Goal: Transaction & Acquisition: Obtain resource

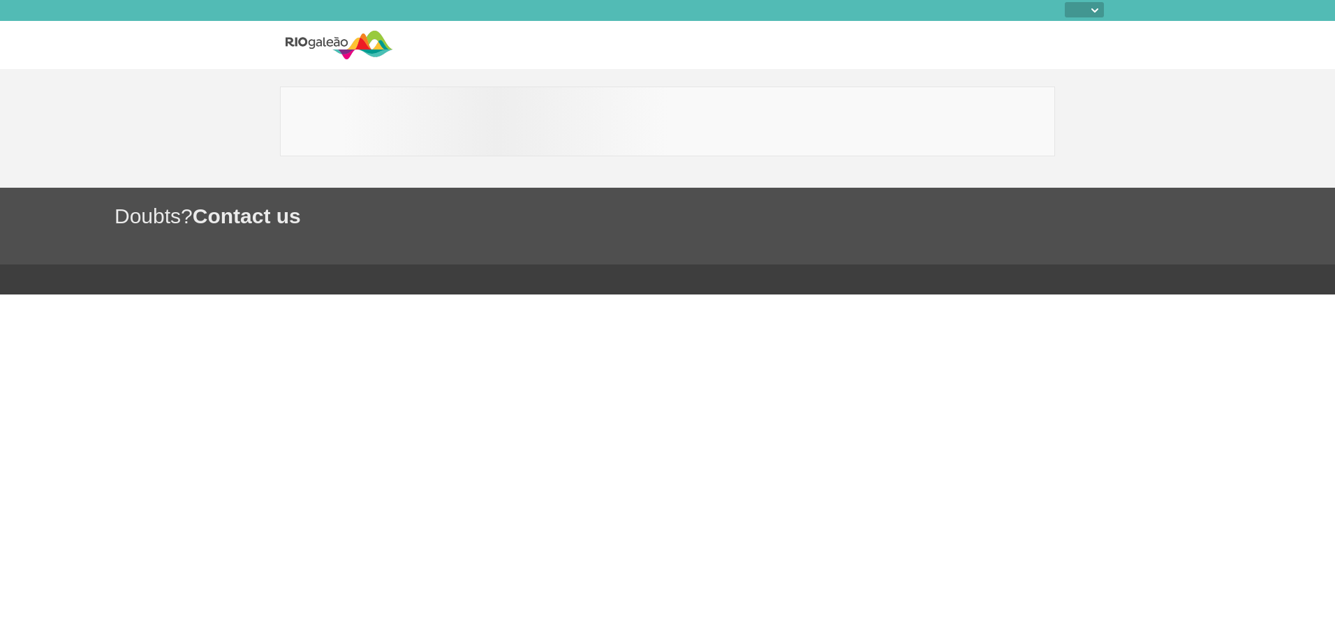
select select
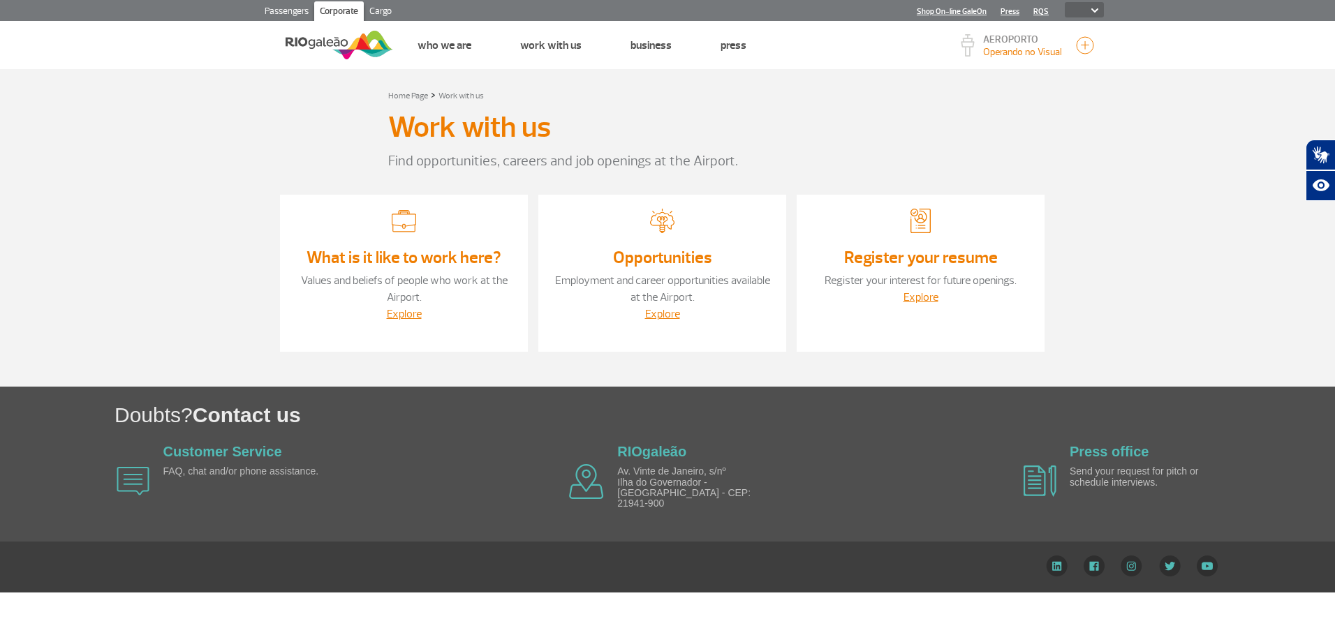
click at [365, 40] on img at bounding box center [338, 45] width 107 height 34
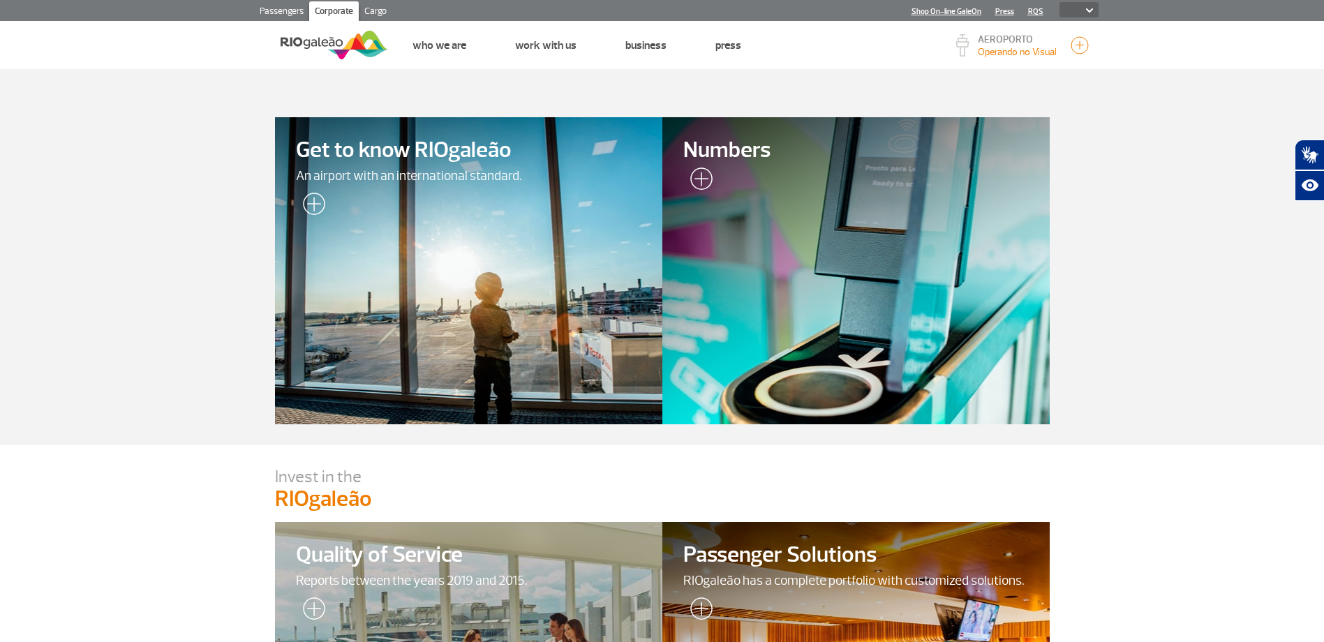
click at [378, 13] on link "Cargo" at bounding box center [376, 12] width 34 height 22
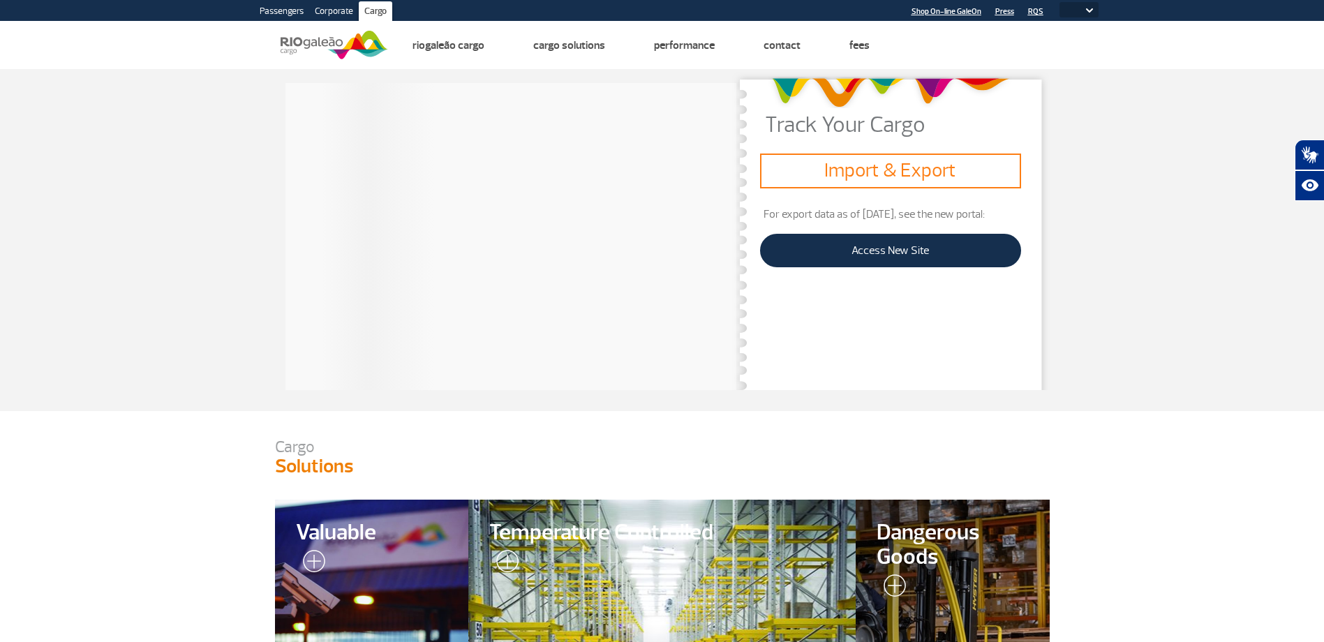
click at [357, 45] on img at bounding box center [334, 45] width 107 height 34
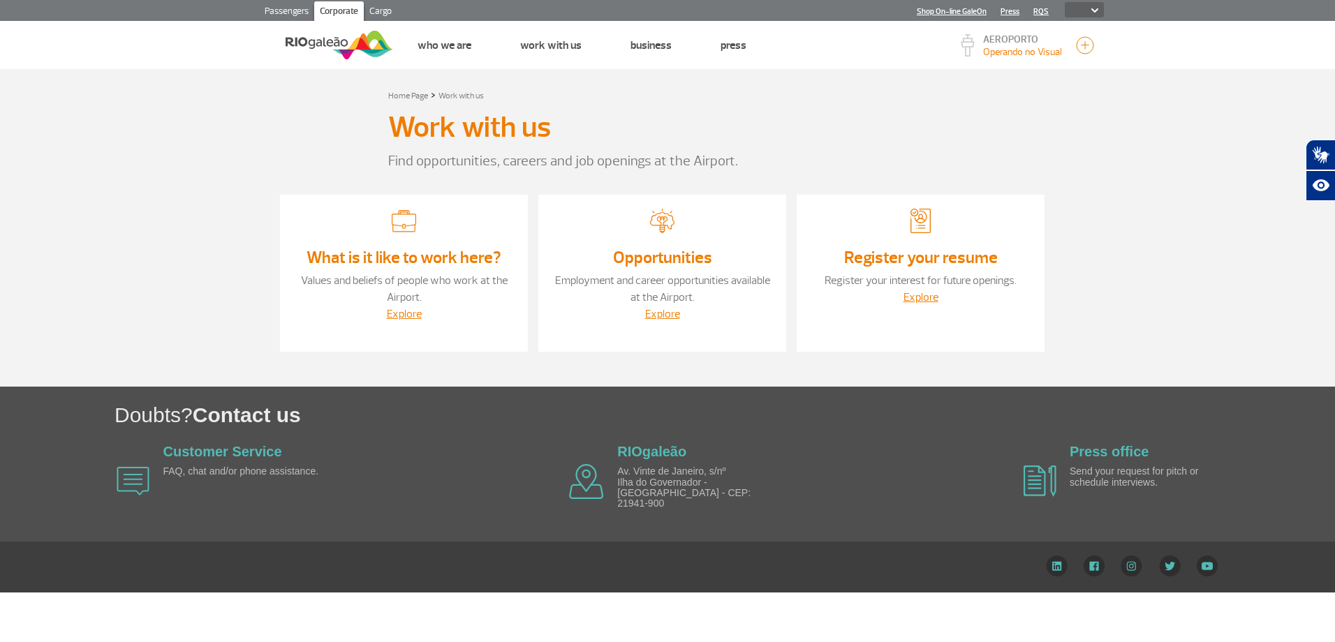
click at [1097, 12] on img at bounding box center [1094, 10] width 7 height 4
click at [1092, 8] on select "PT ENG ESP" at bounding box center [1083, 9] width 39 height 15
select select "pt-BR"
click at [1064, 2] on select "PT ENG ESP" at bounding box center [1083, 9] width 39 height 15
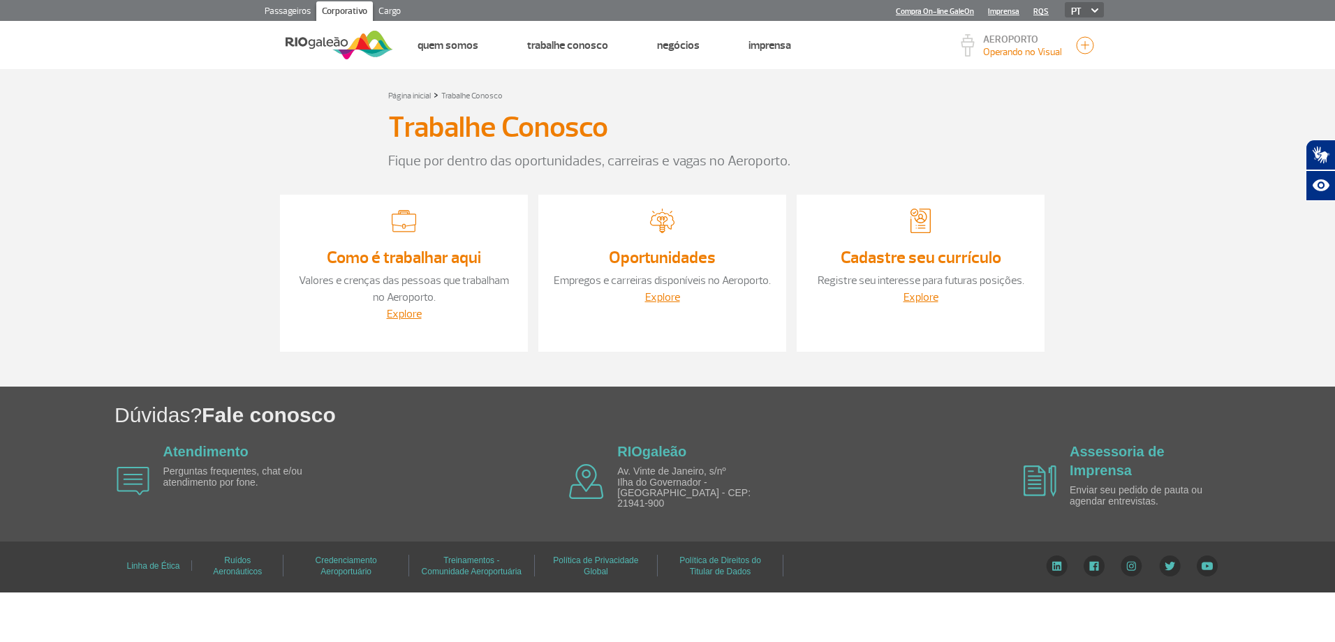
click at [381, 21] on div at bounding box center [323, 45] width 139 height 48
click at [379, 15] on link "Cargo" at bounding box center [390, 12] width 34 height 22
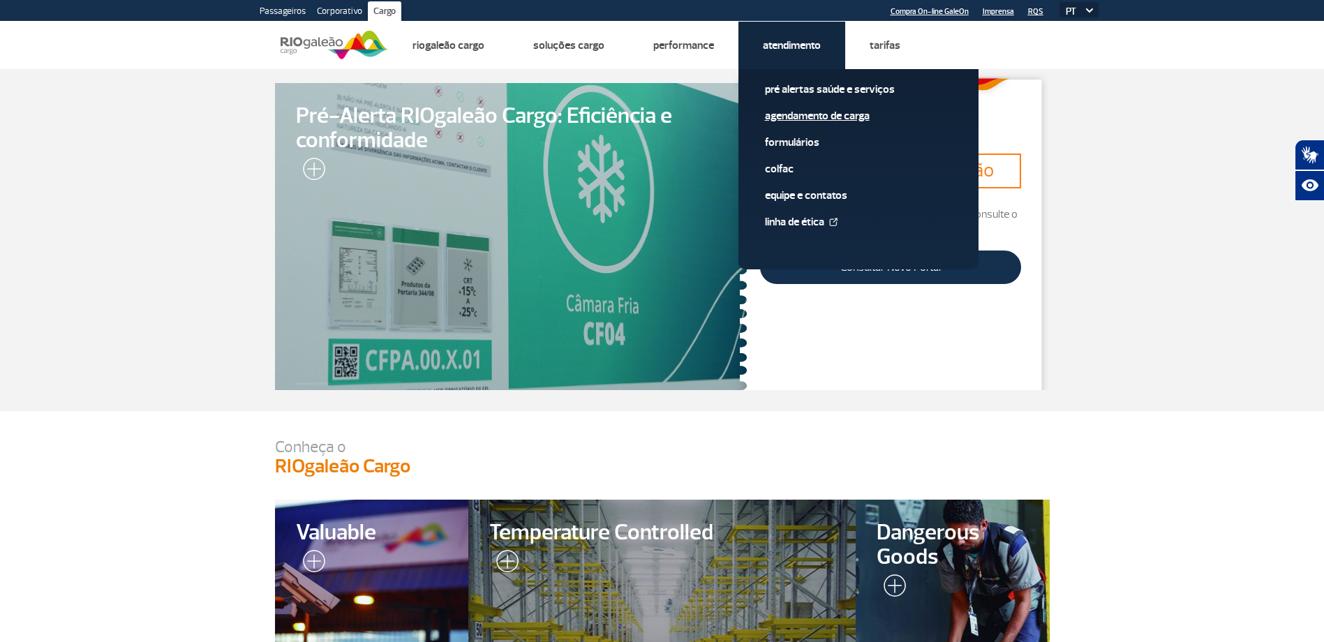
click at [864, 124] on span "Agendamento de Carga" at bounding box center [858, 121] width 187 height 27
click at [867, 117] on link "Agendamento de Carga" at bounding box center [858, 115] width 187 height 15
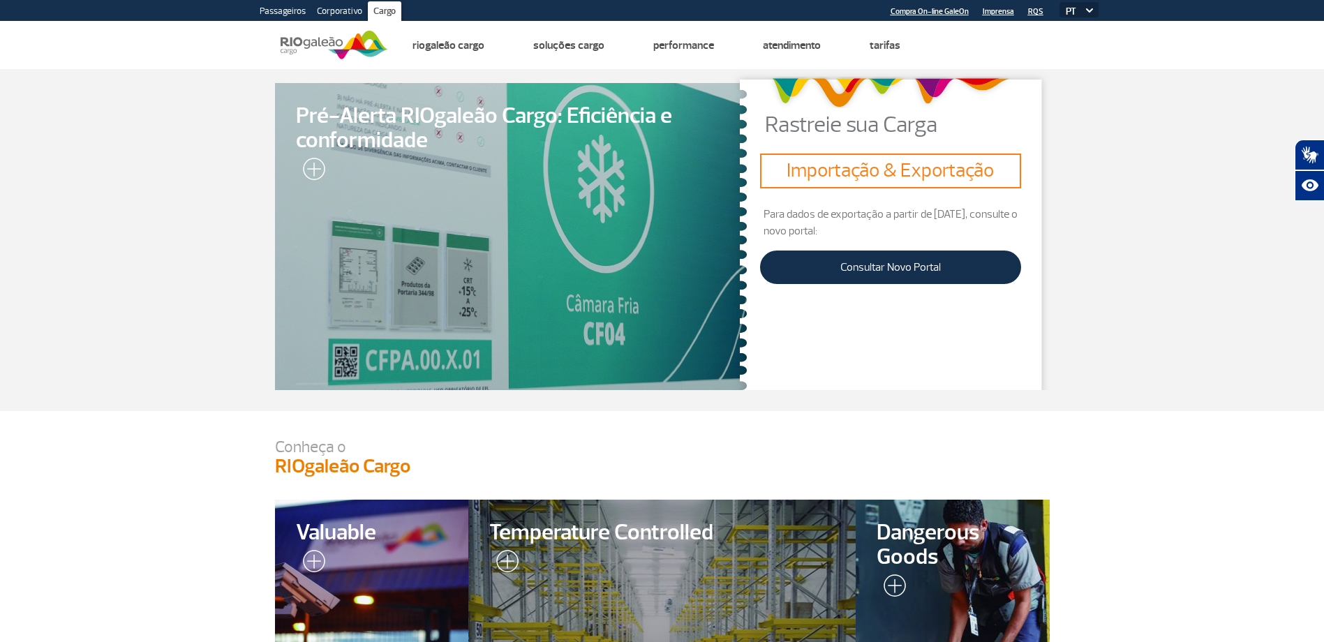
click at [1076, 4] on select "PT ENG ESP" at bounding box center [1079, 9] width 39 height 15
click at [1060, 2] on select "PT ENG ESP" at bounding box center [1079, 9] width 39 height 15
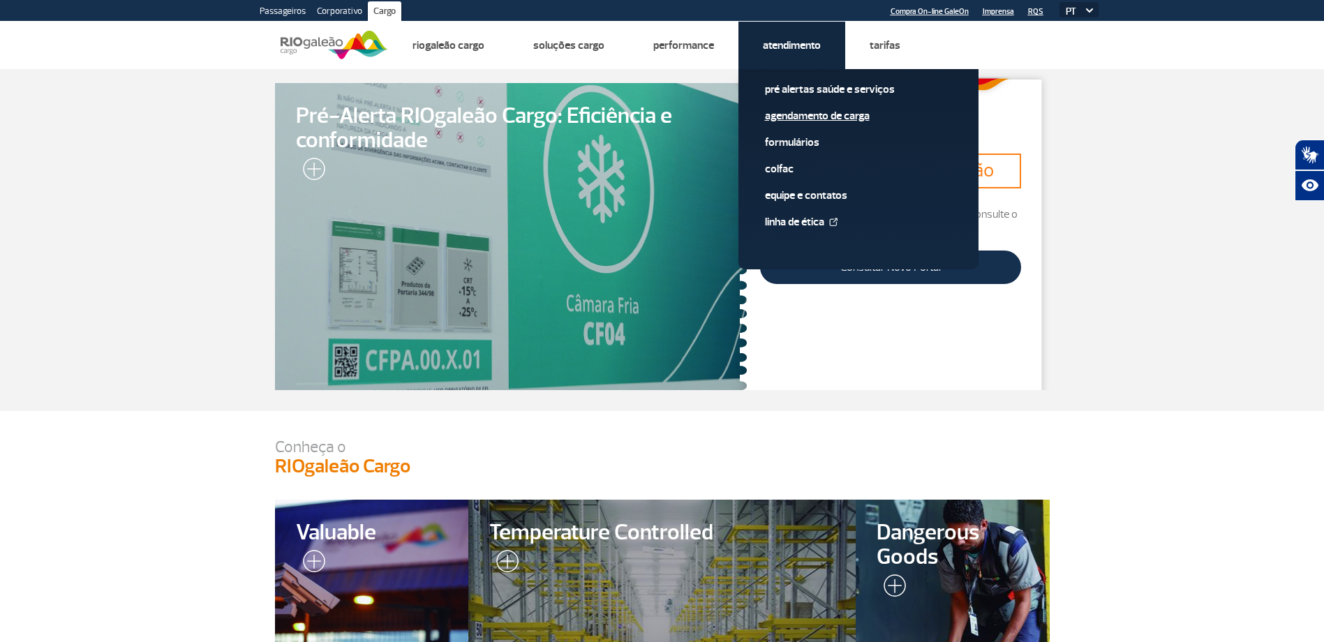
click at [802, 108] on link "Agendamento de Carga" at bounding box center [858, 115] width 187 height 15
click at [837, 119] on link "Agendamento de Carga" at bounding box center [858, 115] width 187 height 15
click at [833, 80] on div "Pré alertas Saúde e Serviços Agendamento de Carga Formulários Colfac Equipe e C…" at bounding box center [859, 169] width 240 height 200
click at [833, 89] on link "Pré alertas Saúde e Serviços" at bounding box center [858, 89] width 187 height 15
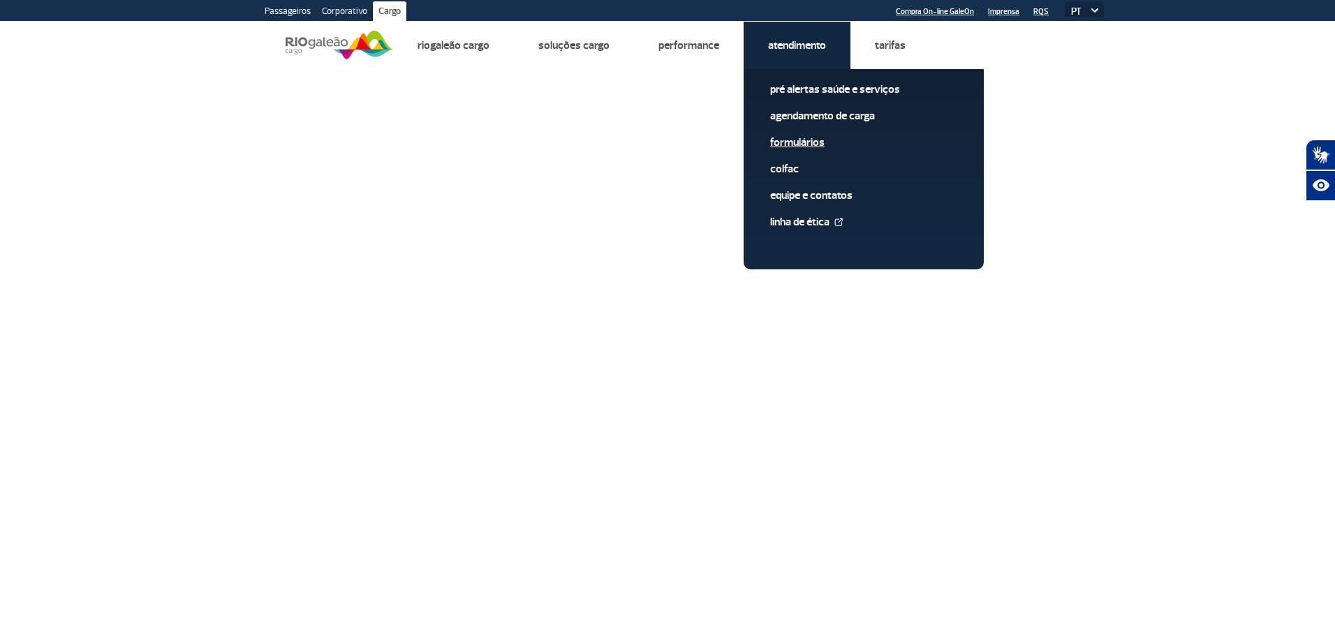
click at [801, 144] on link "Formulários" at bounding box center [863, 142] width 187 height 15
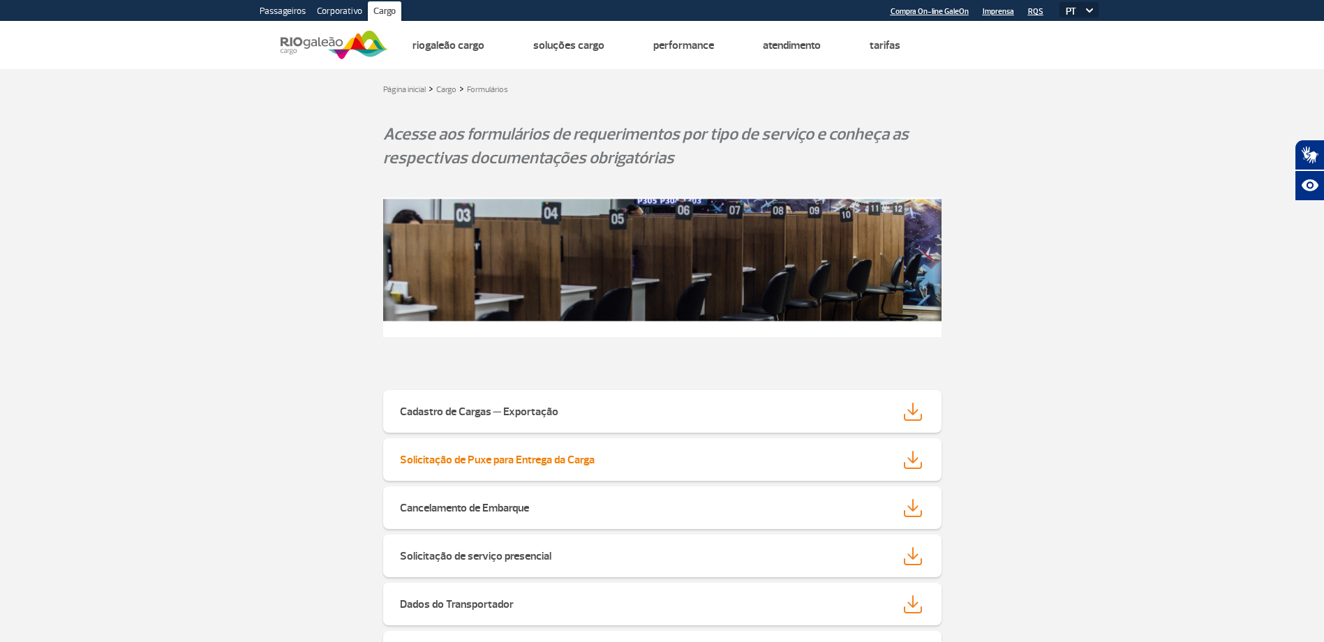
click at [603, 450] on link "Solicitação de Puxe para Entrega da Carga" at bounding box center [662, 459] width 558 height 43
click at [937, 205] on img at bounding box center [662, 268] width 558 height 140
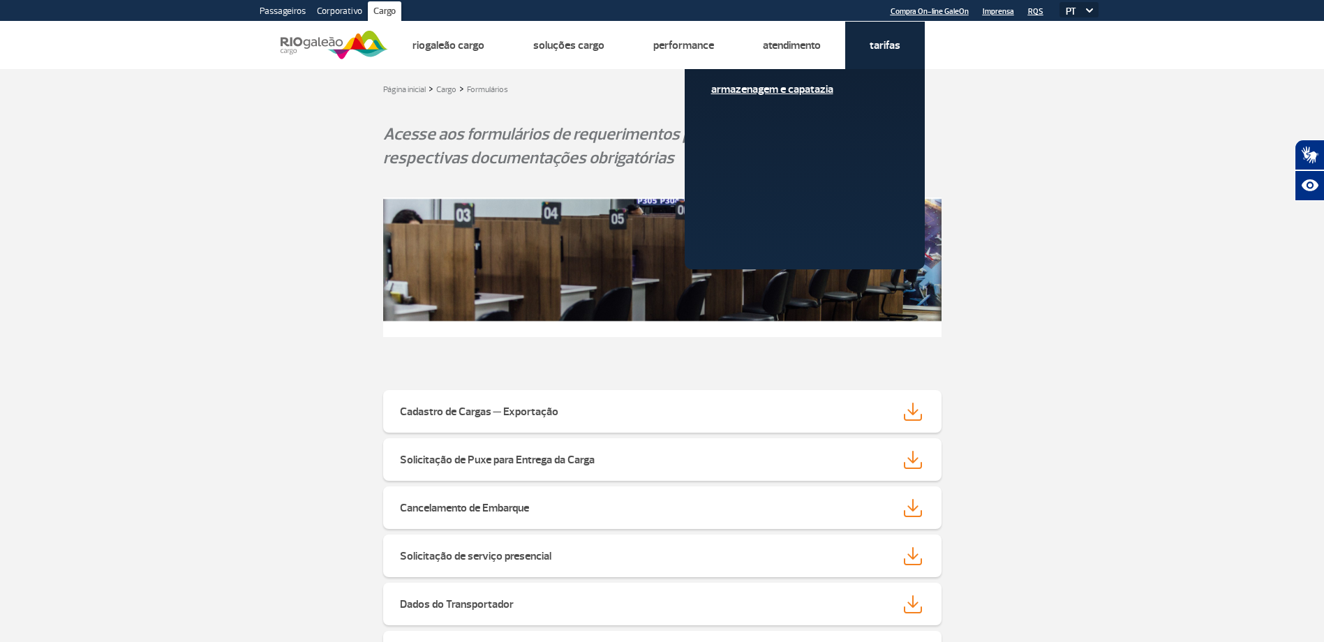
click at [790, 90] on link "Armazenagem e Capatazia" at bounding box center [804, 89] width 187 height 15
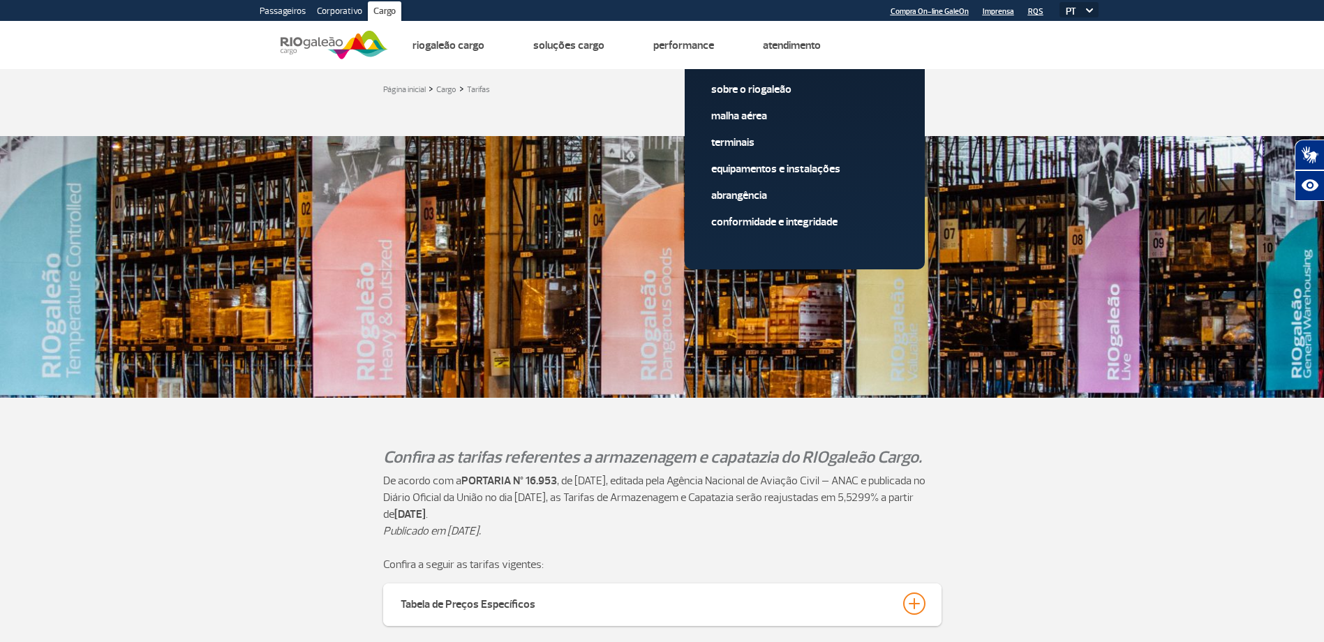
click at [343, 55] on img at bounding box center [334, 45] width 107 height 34
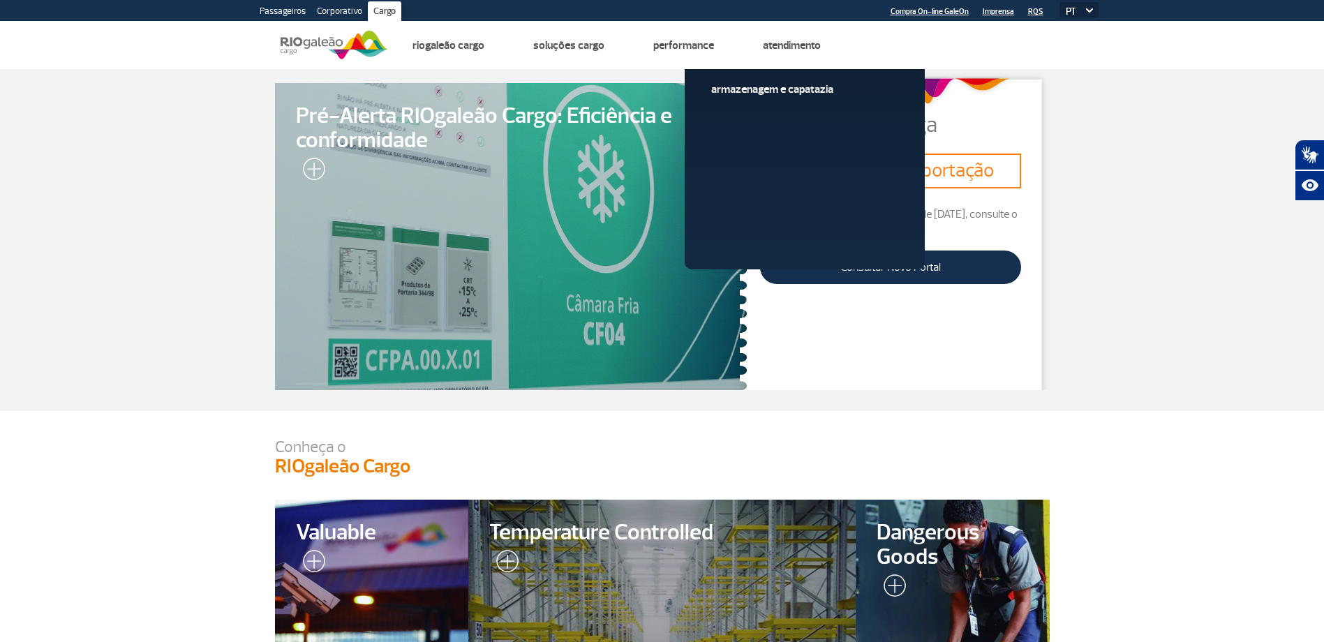
click at [1093, 12] on select "PT ENG ESP" at bounding box center [1079, 9] width 39 height 15
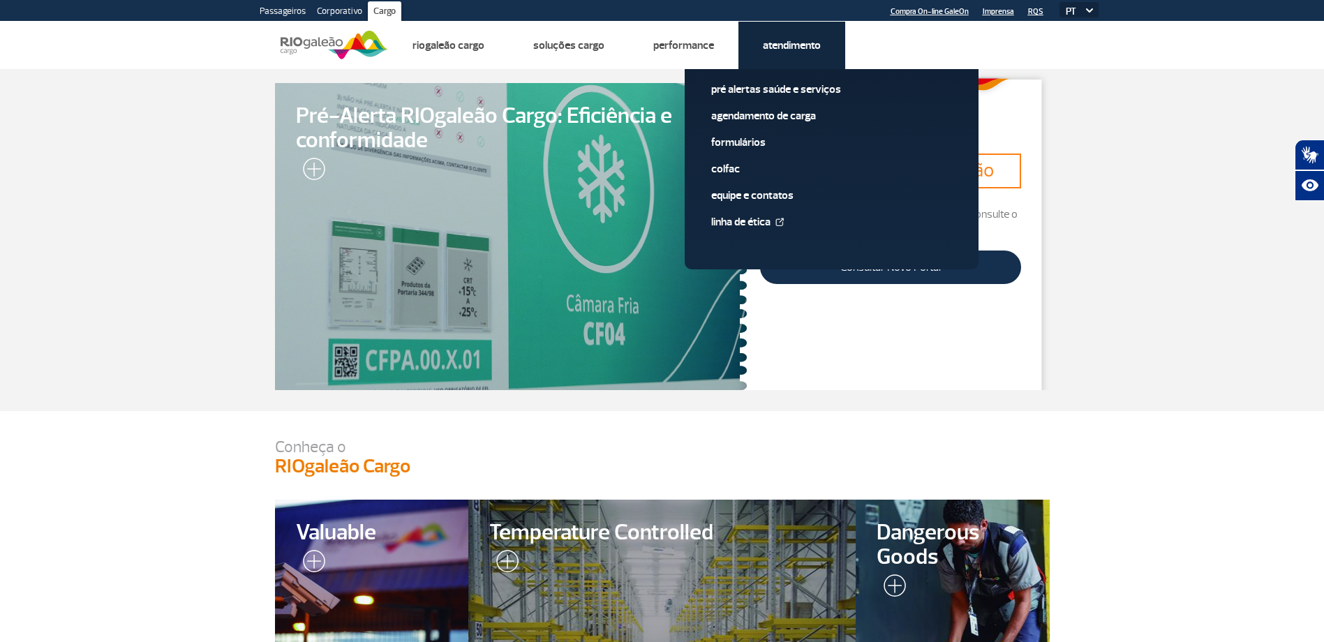
click at [809, 120] on link "Agendamento de Carga" at bounding box center [858, 115] width 187 height 15
